Goal: Register for event/course

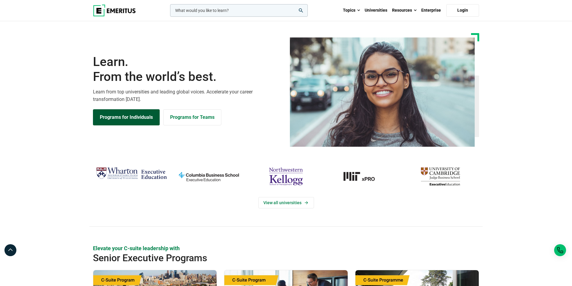
click at [137, 114] on link "Programs for Individuals" at bounding box center [126, 117] width 67 height 16
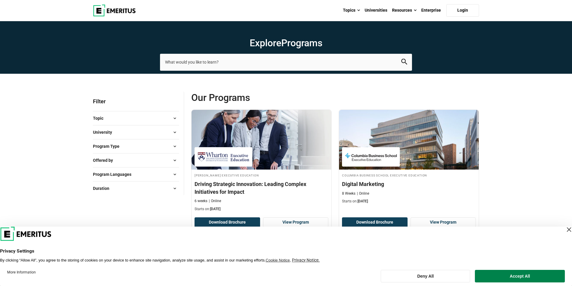
click at [565, 230] on div "Close Layer" at bounding box center [569, 229] width 8 height 8
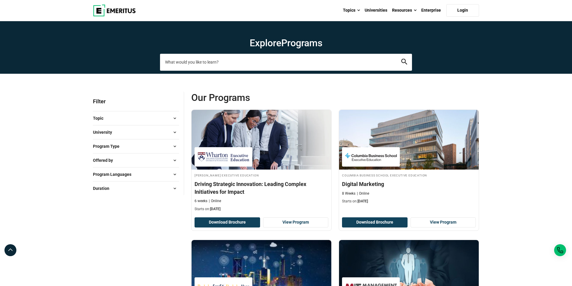
click at [299, 60] on input "search-page" at bounding box center [286, 62] width 252 height 17
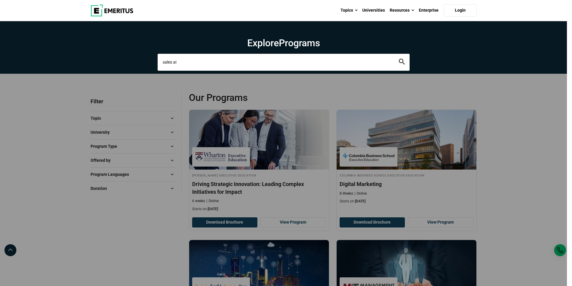
type input "sales ai"
click at [399, 59] on button "search" at bounding box center [402, 62] width 6 height 7
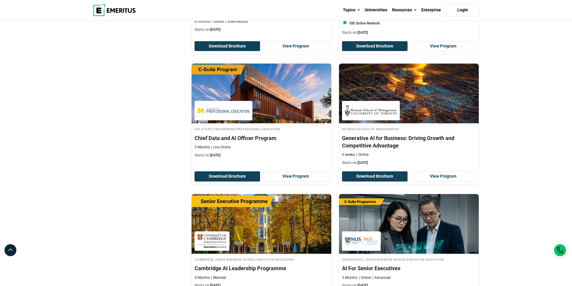
scroll to position [945, 0]
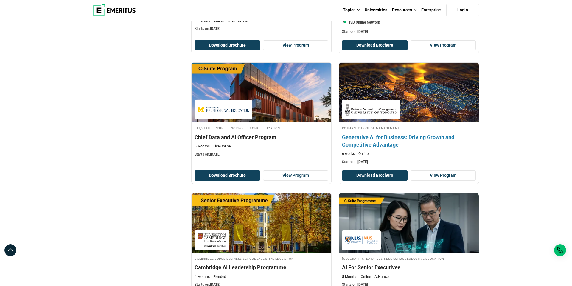
click at [370, 139] on h4 "Generative AI for Business: Driving Growth and Competitive Advantage" at bounding box center [409, 140] width 134 height 15
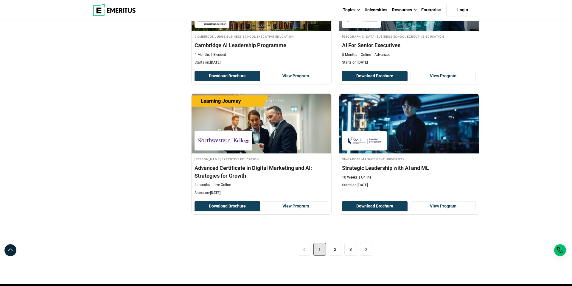
scroll to position [1167, 0]
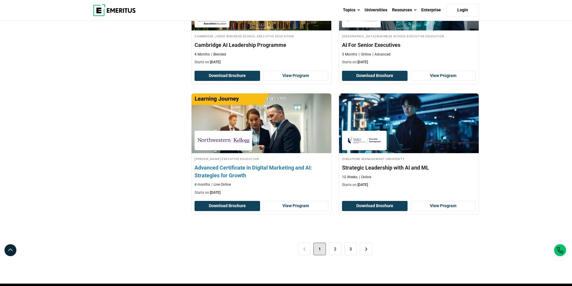
click at [297, 176] on h4 "Advanced Certificate in Digital Marketing and AI: Strategies for Growth" at bounding box center [262, 171] width 134 height 15
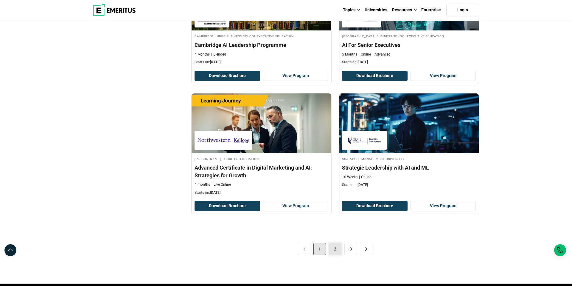
click at [333, 246] on link "2" at bounding box center [335, 248] width 13 height 13
